Goal: Information Seeking & Learning: Learn about a topic

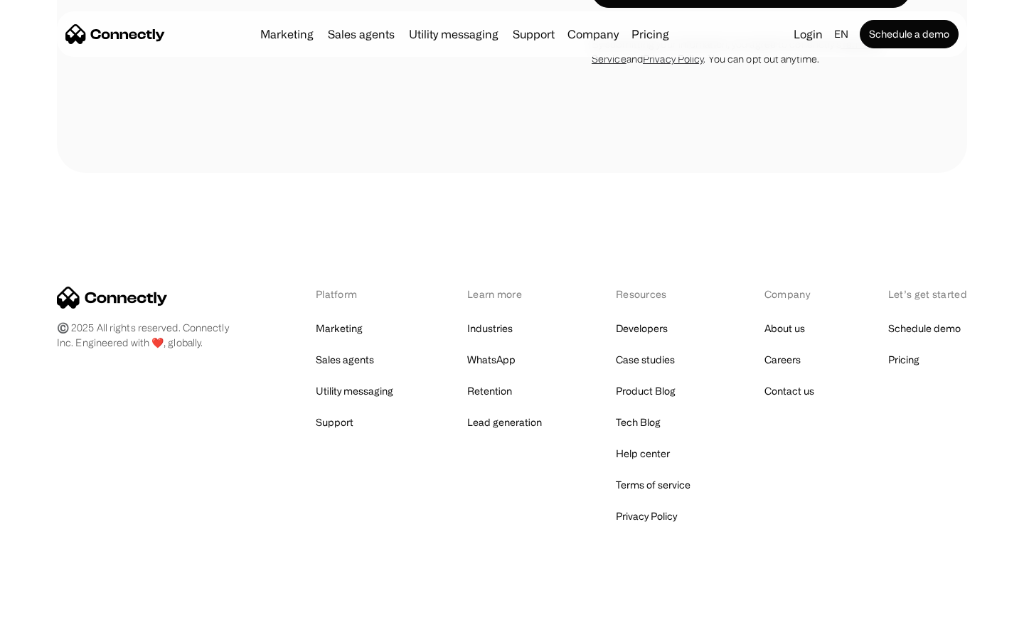
scroll to position [963, 0]
